Goal: Navigation & Orientation: Find specific page/section

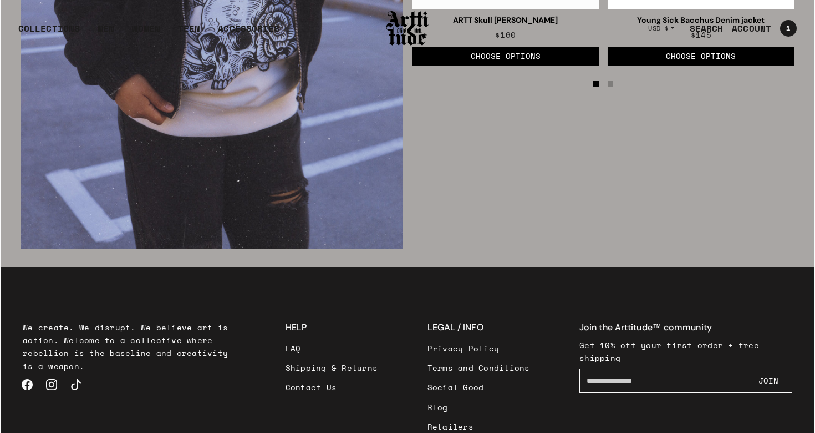
scroll to position [1866, 0]
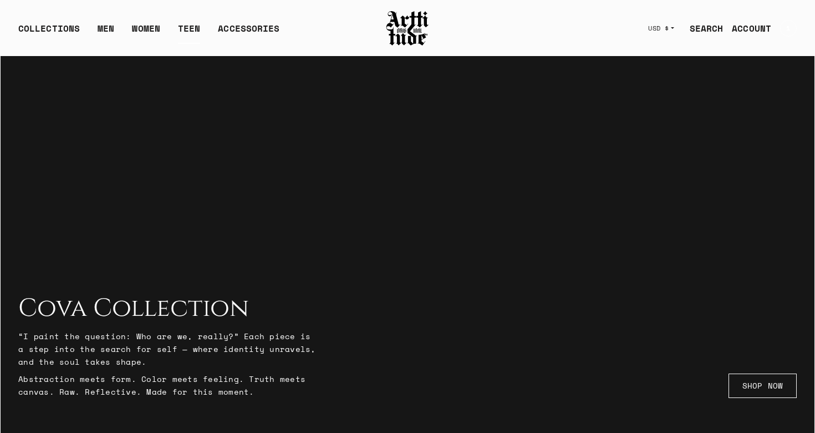
click at [185, 30] on link "TEEN" at bounding box center [189, 33] width 22 height 22
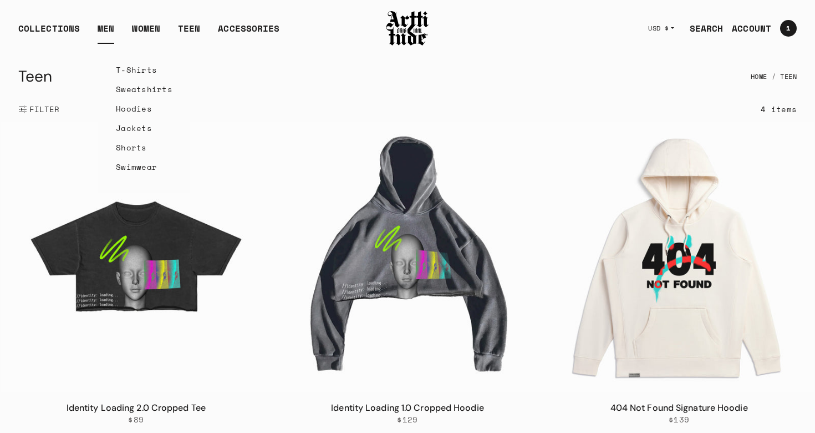
click at [130, 68] on link "T-Shirts" at bounding box center [144, 69] width 57 height 19
click at [419, 22] on img at bounding box center [407, 28] width 44 height 38
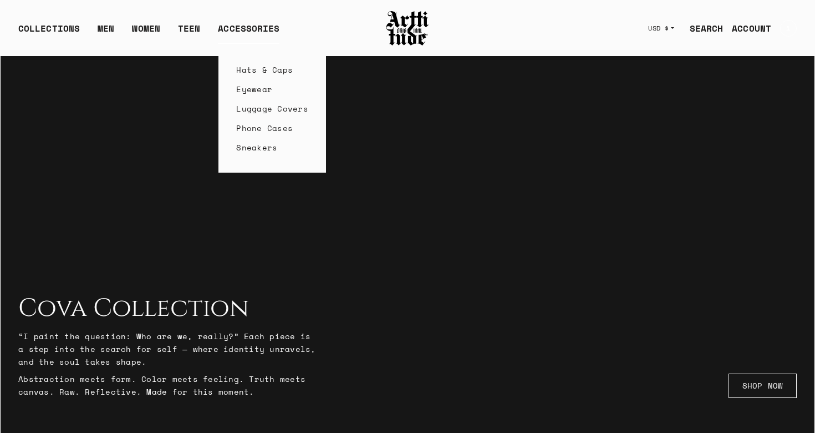
click at [247, 149] on link "Sneakers" at bounding box center [272, 147] width 72 height 19
